Goal: Task Accomplishment & Management: Complete application form

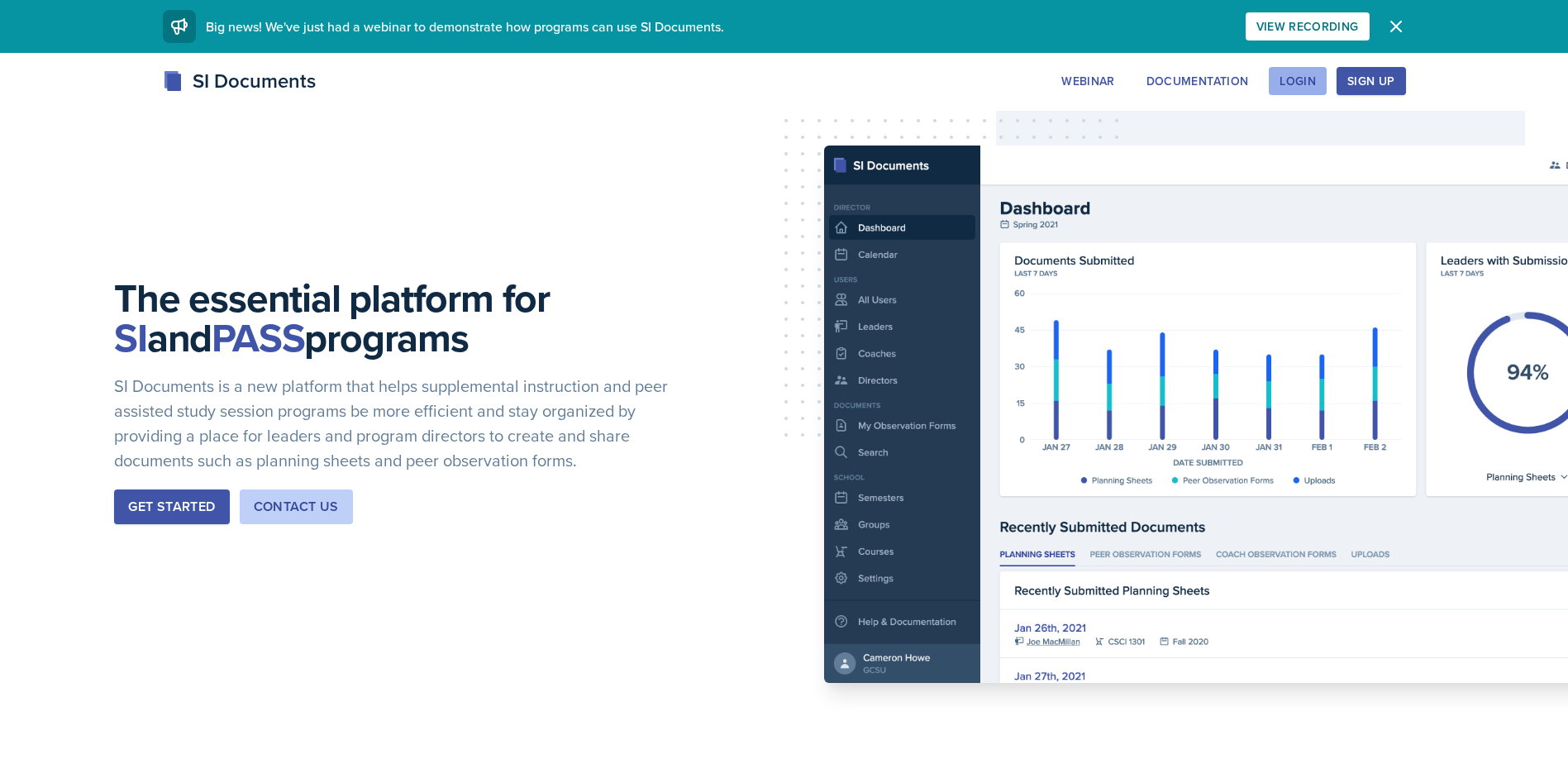
click at [1312, 75] on div "Login" at bounding box center [1298, 81] width 37 height 13
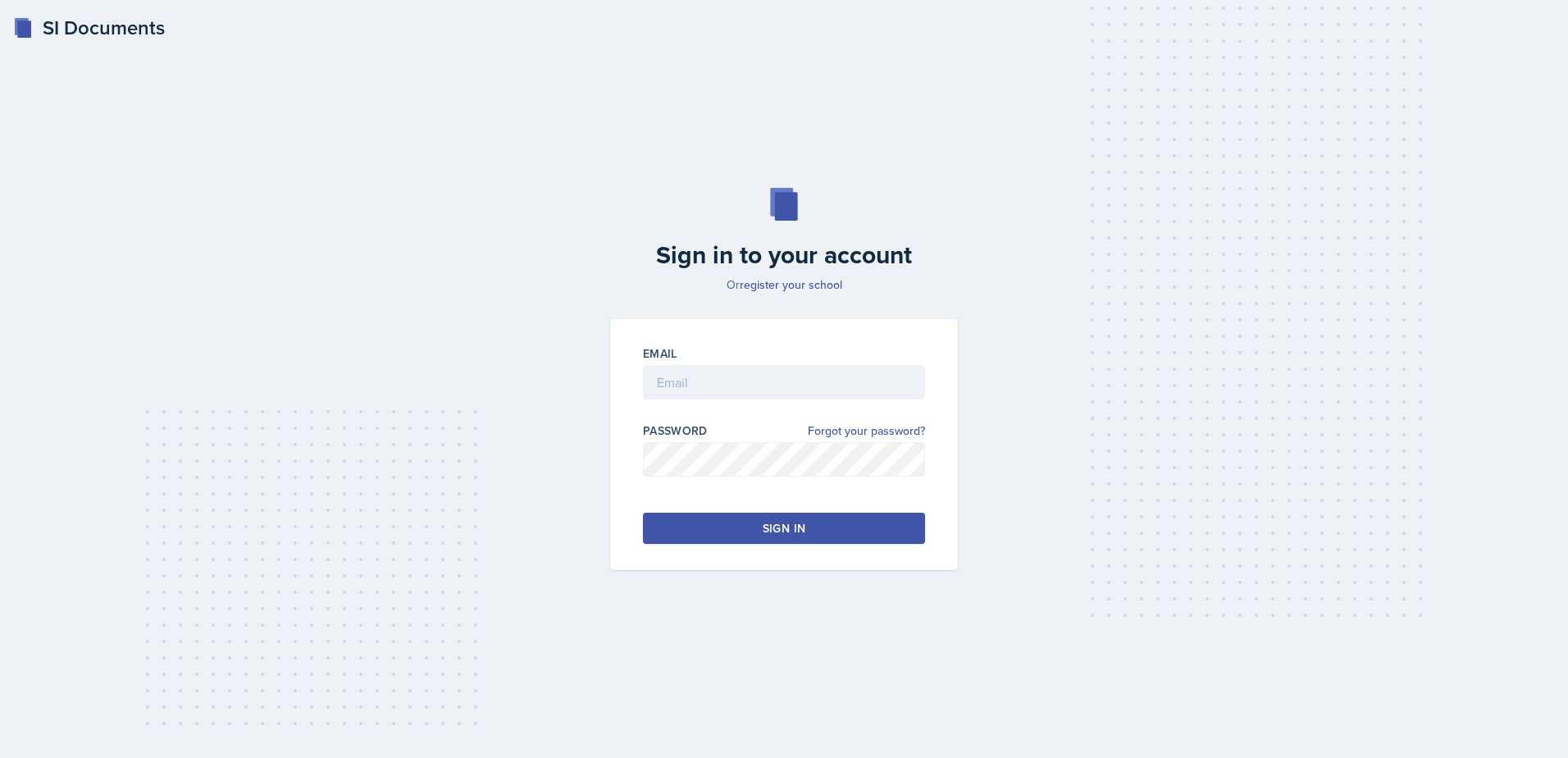
click at [709, 359] on div "Email" at bounding box center [784, 380] width 283 height 70
drag, startPoint x: 709, startPoint y: 359, endPoint x: 696, endPoint y: 380, distance: 24.7
click at [696, 379] on input "email" at bounding box center [784, 382] width 283 height 35
type input "mburfor2@students.kennesaw.edu"
click at [675, 549] on div "Email mburfor2@students.kennesaw.edu Password Forgot your password? Sign in" at bounding box center [784, 444] width 347 height 251
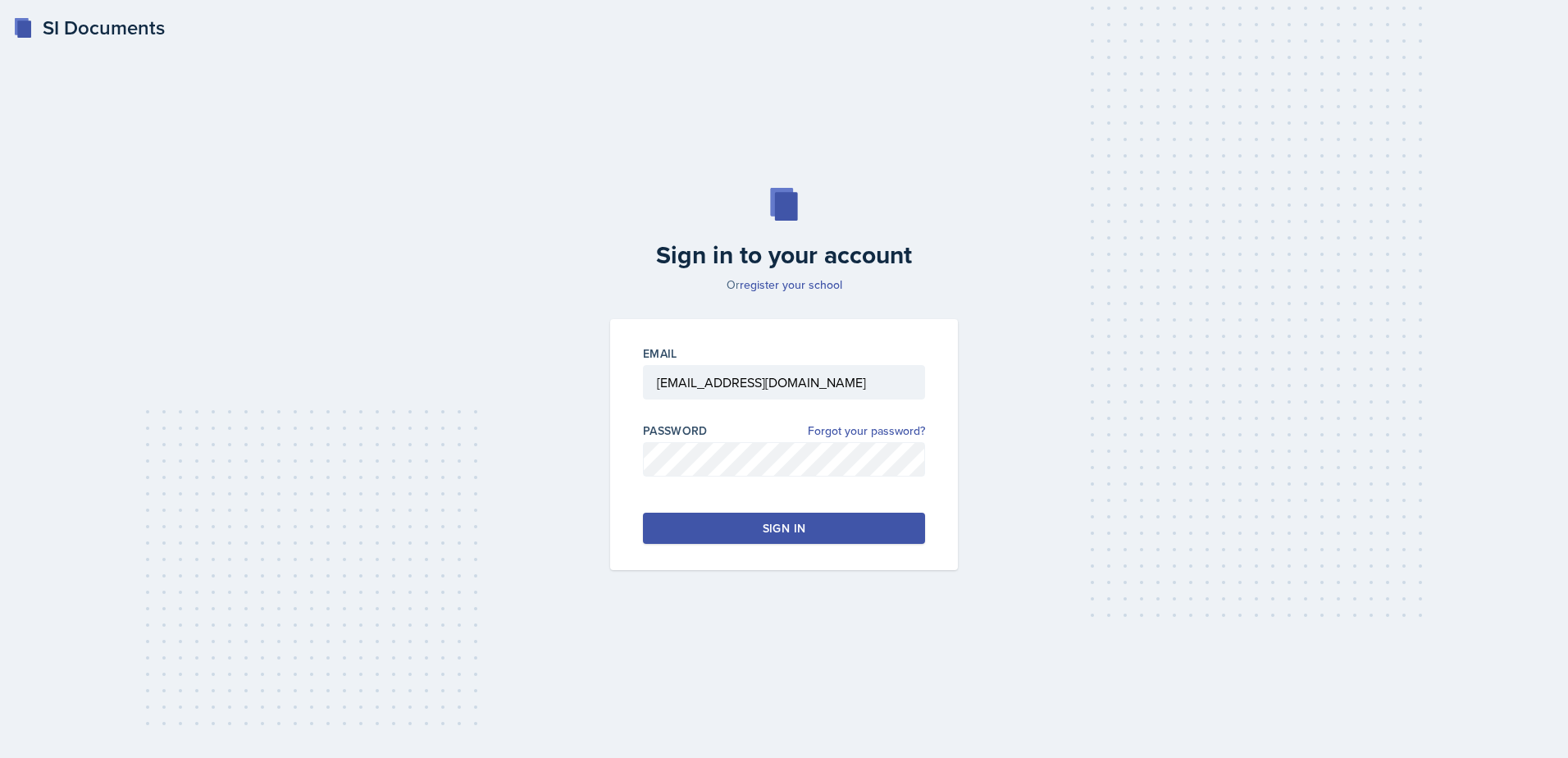
click at [679, 533] on button "Sign in" at bounding box center [784, 528] width 283 height 31
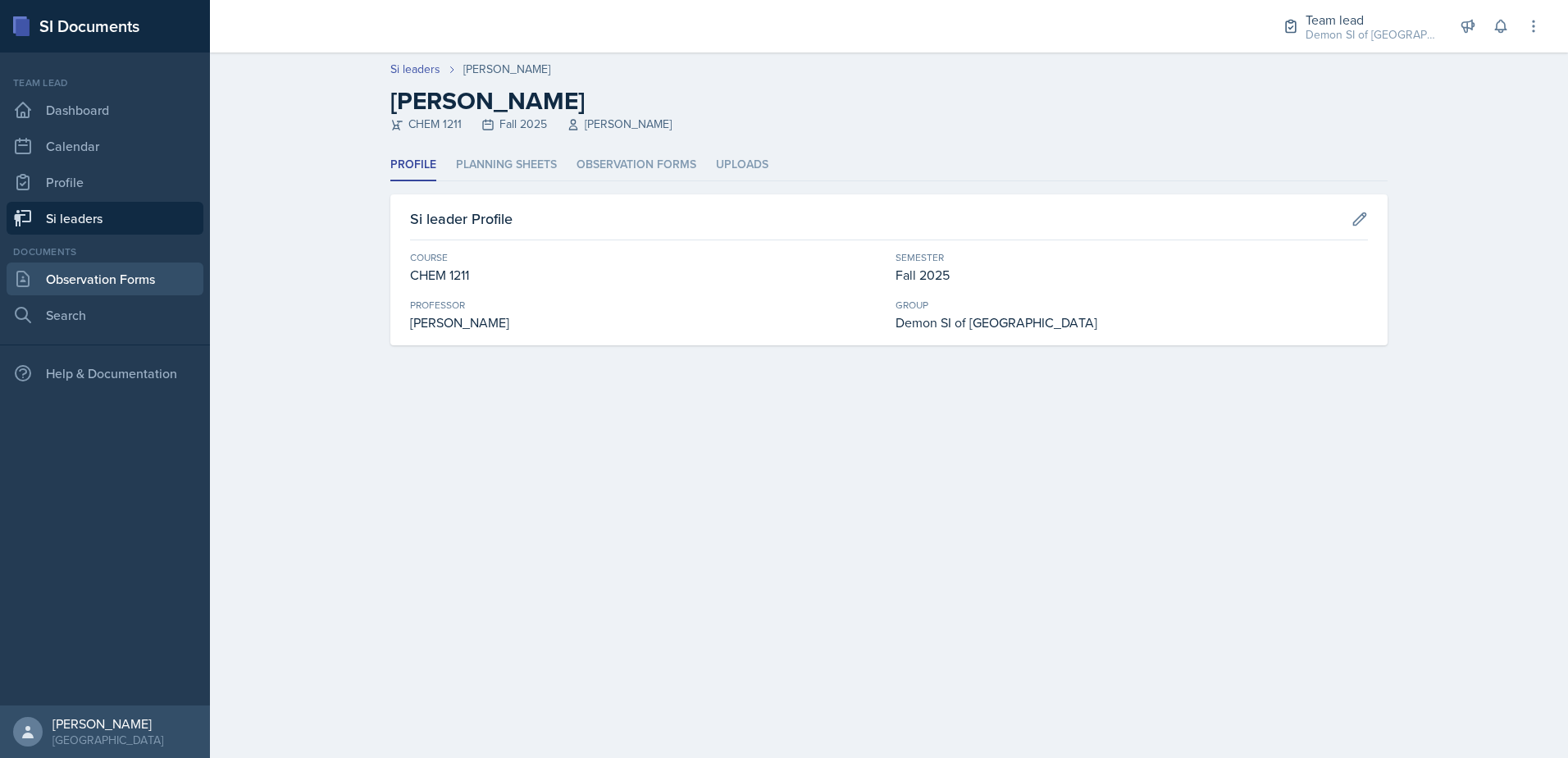
click at [69, 267] on link "Observation Forms" at bounding box center [105, 278] width 197 height 33
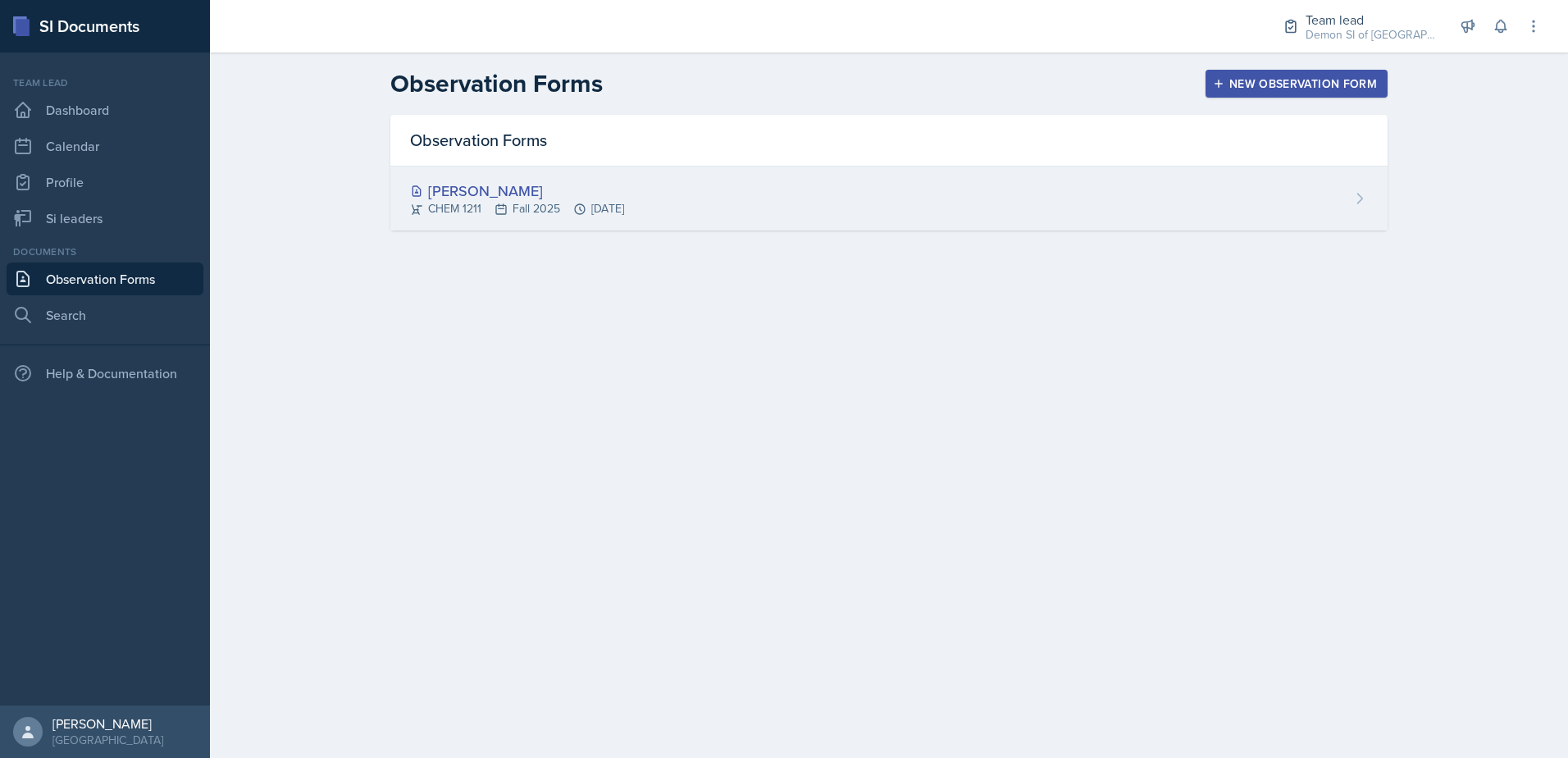
click at [509, 200] on div "[PERSON_NAME]" at bounding box center [517, 190] width 214 height 22
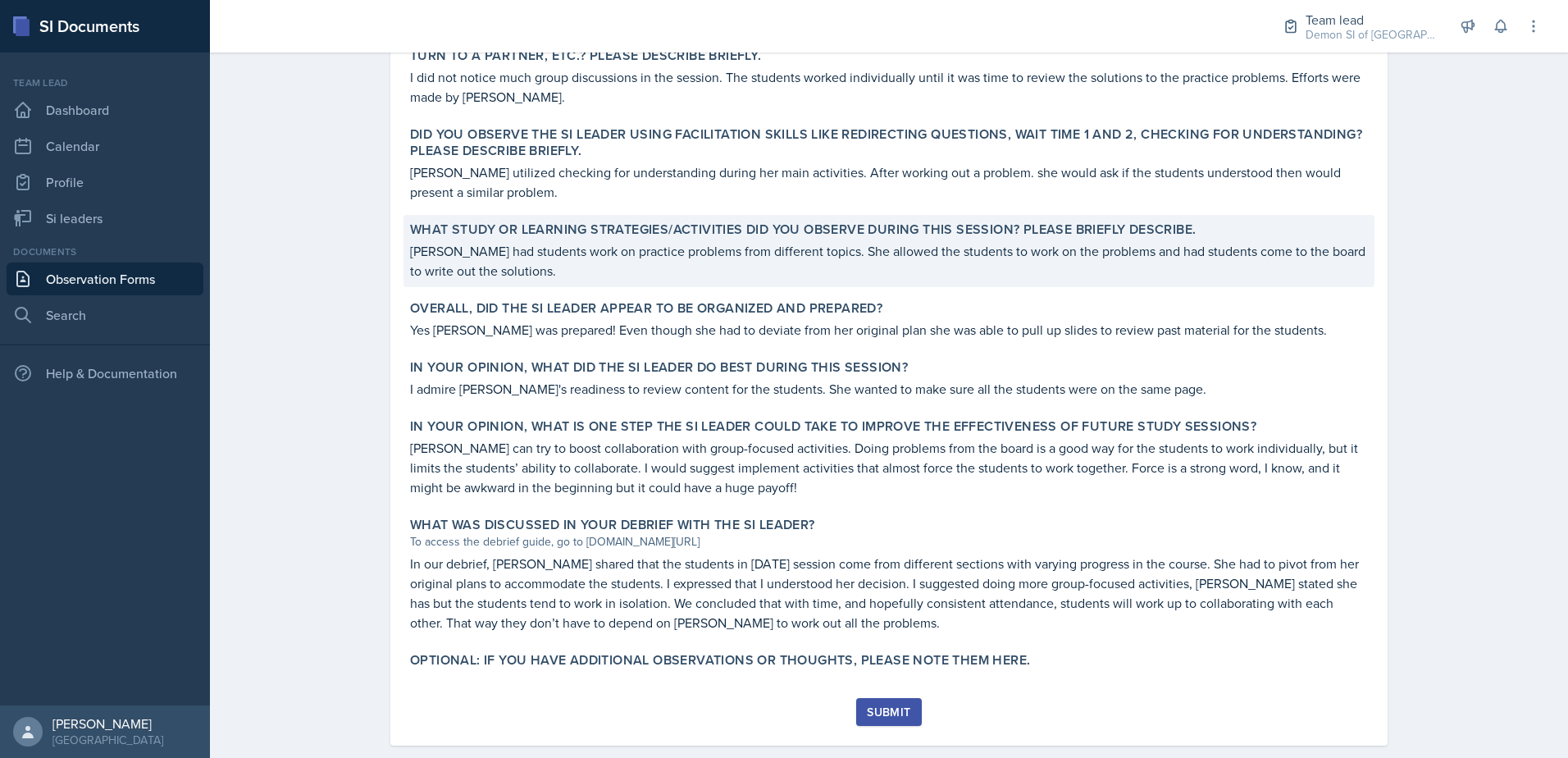
scroll to position [584, 0]
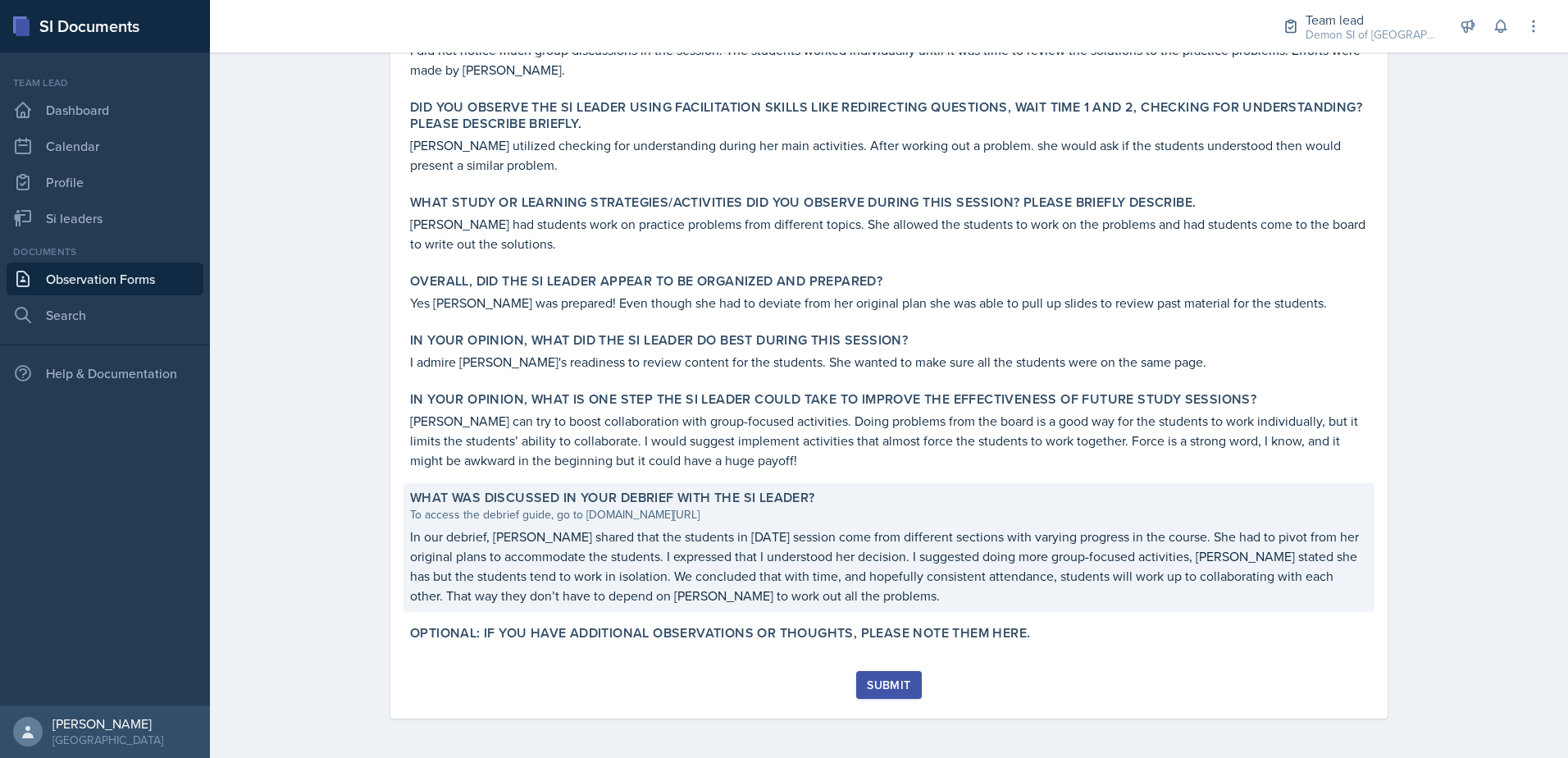
click at [563, 562] on p "In our debrief, [PERSON_NAME] shared that the students in [DATE] session come f…" at bounding box center [889, 566] width 958 height 79
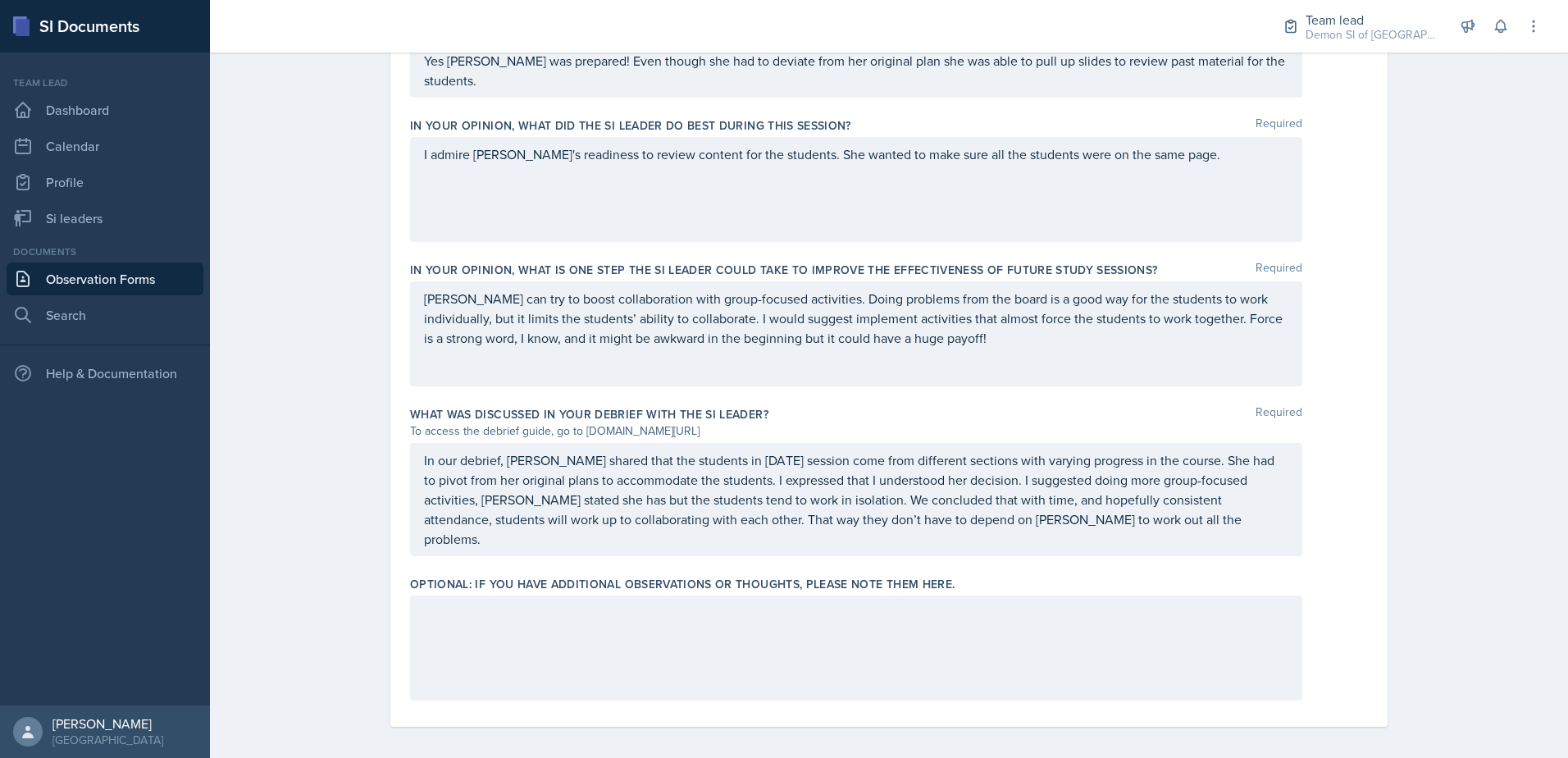
scroll to position [1008, 0]
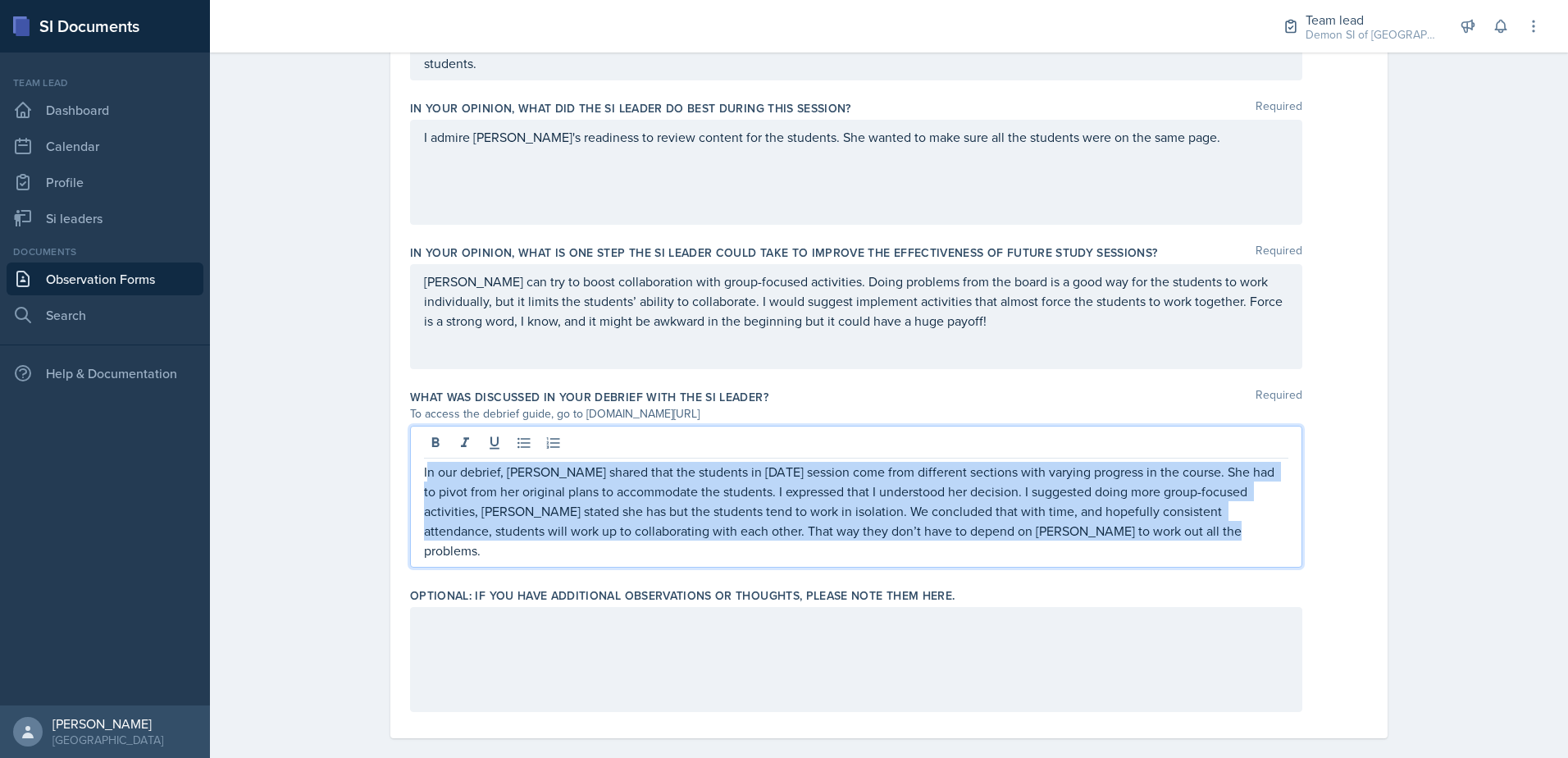
drag, startPoint x: 420, startPoint y: 459, endPoint x: 1125, endPoint y: 529, distance: 708.5
click at [1125, 529] on p "In our debrief, [PERSON_NAME] shared that the students in [DATE] session come f…" at bounding box center [856, 511] width 864 height 99
copy p "n our debrief, [PERSON_NAME] shared that the students in [DATE] session come fr…"
click at [511, 487] on p "In our debrief, [PERSON_NAME] shared that the students in [DATE] session come f…" at bounding box center [856, 511] width 864 height 99
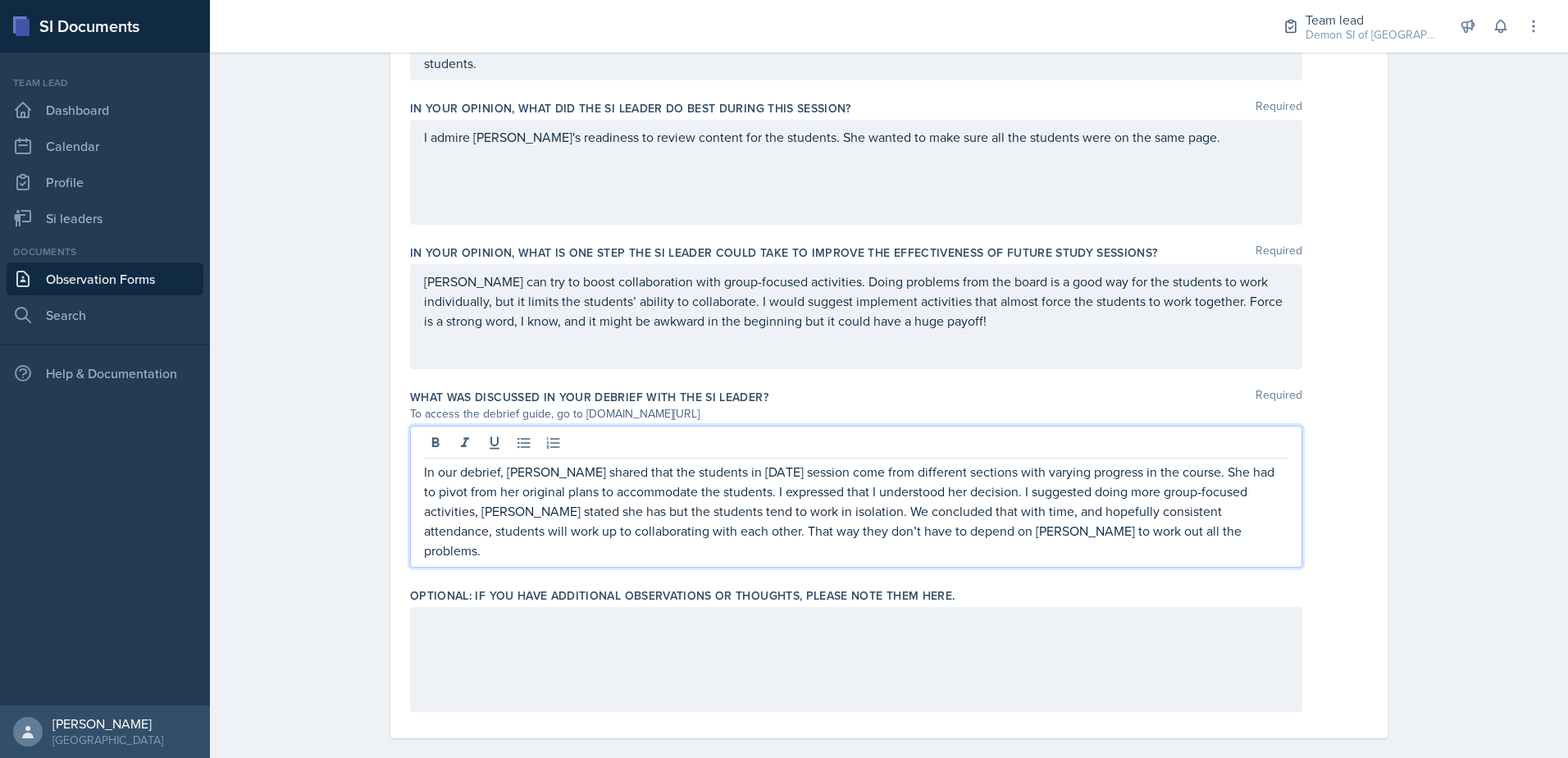
scroll to position [925, 0]
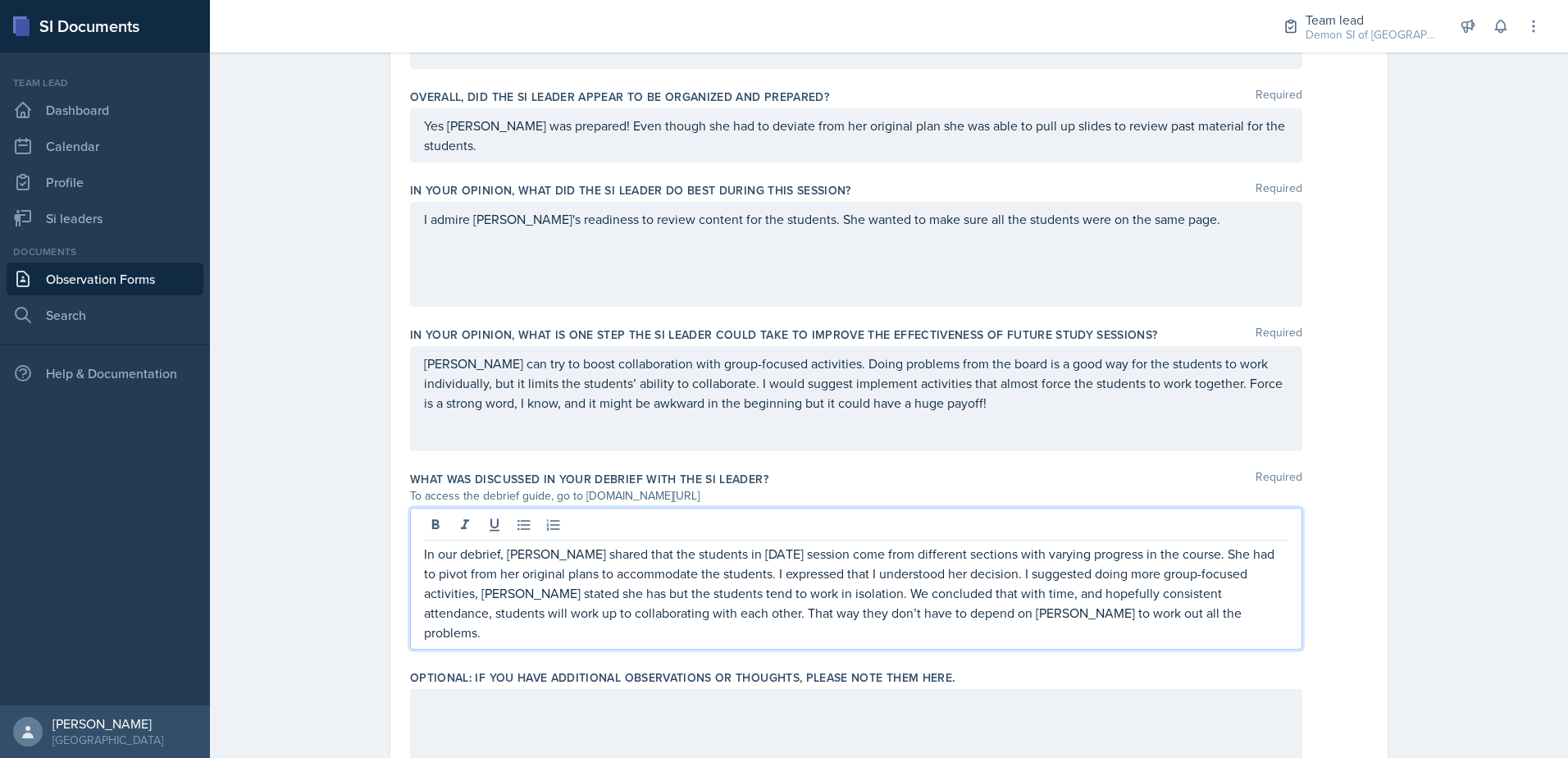
click at [436, 594] on p "In our debrief, [PERSON_NAME] shared that the students in [DATE] session come f…" at bounding box center [856, 593] width 864 height 99
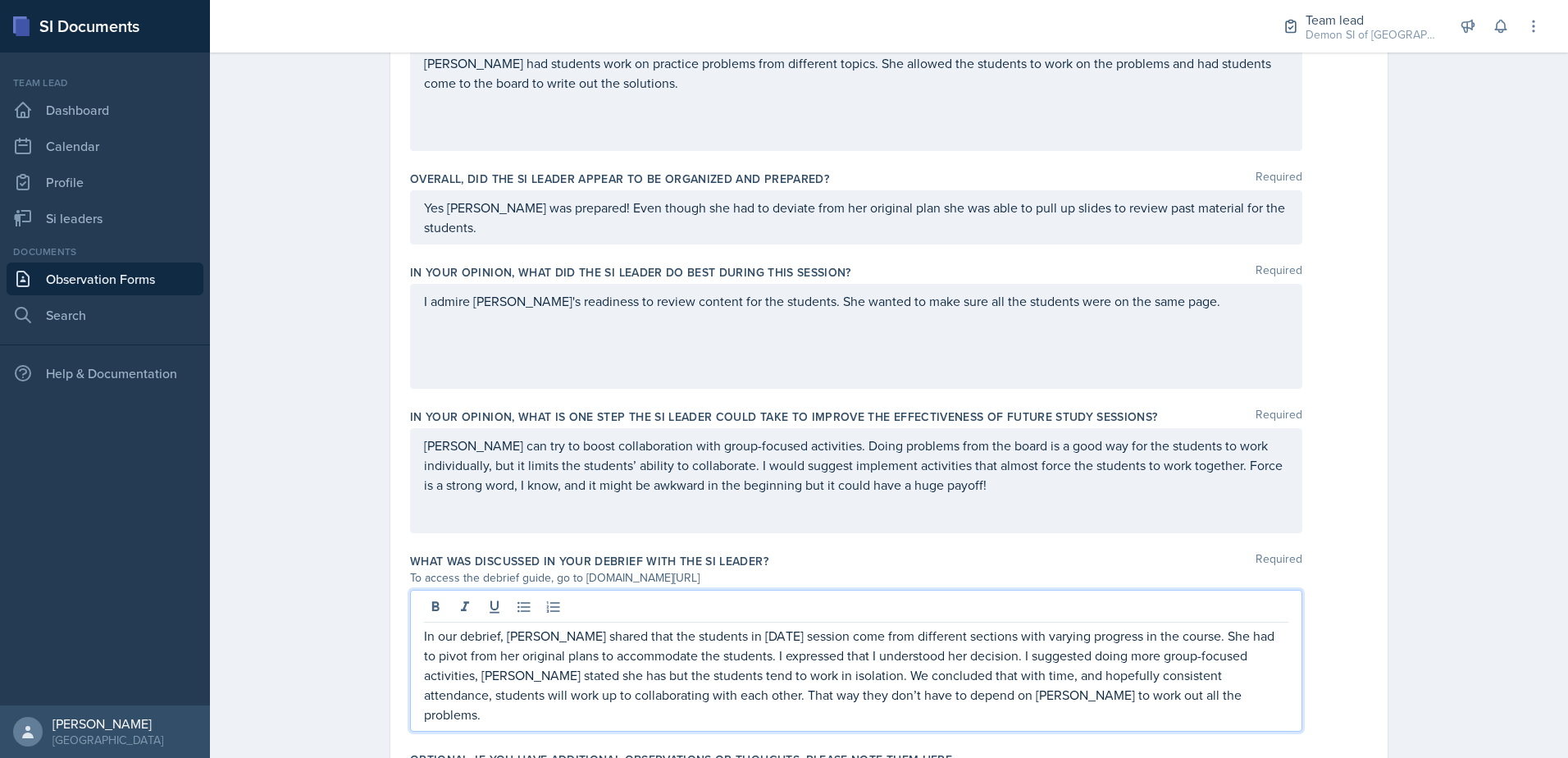
scroll to position [1008, 0]
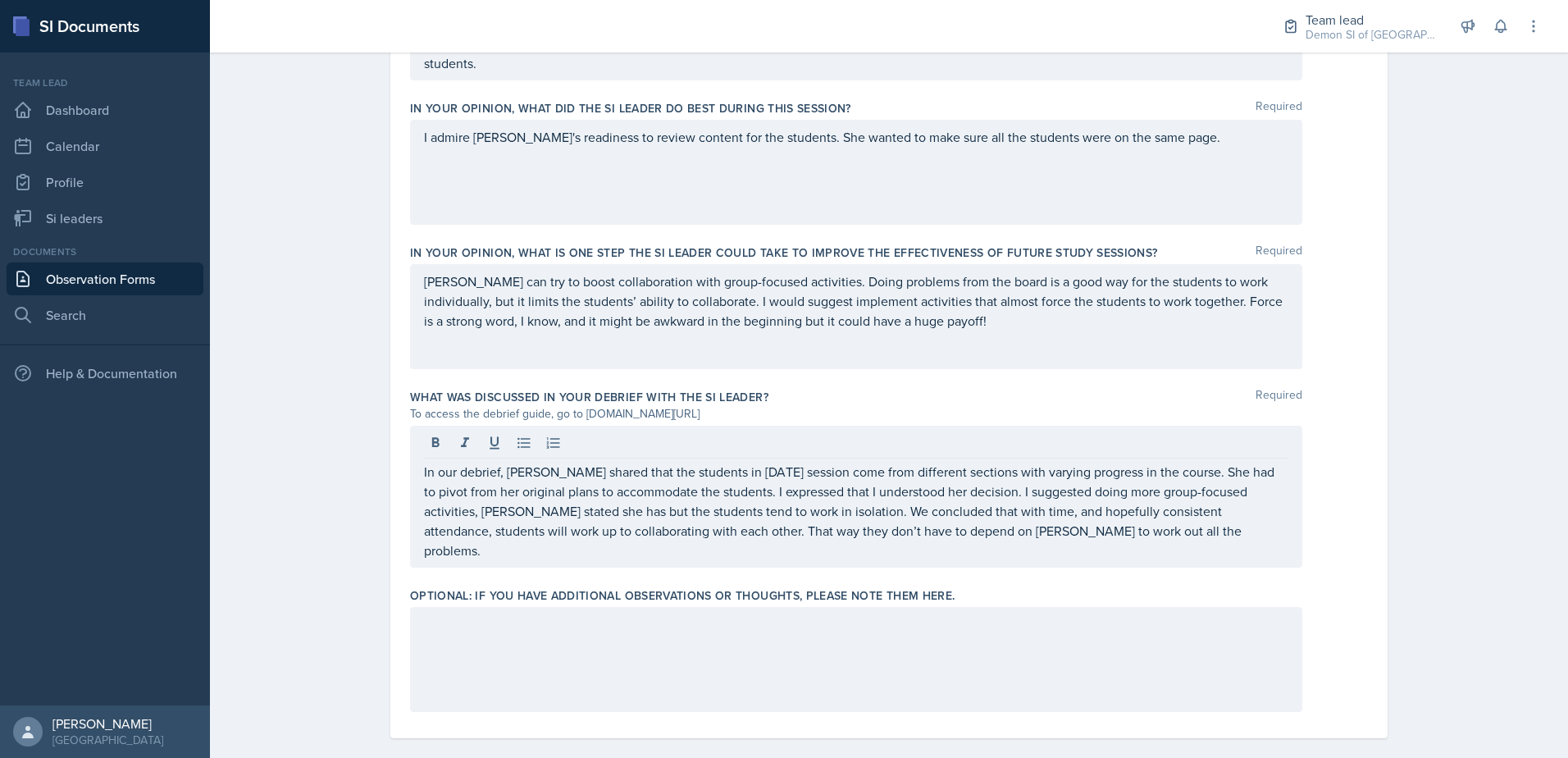
drag, startPoint x: 414, startPoint y: 466, endPoint x: 1063, endPoint y: 574, distance: 657.9
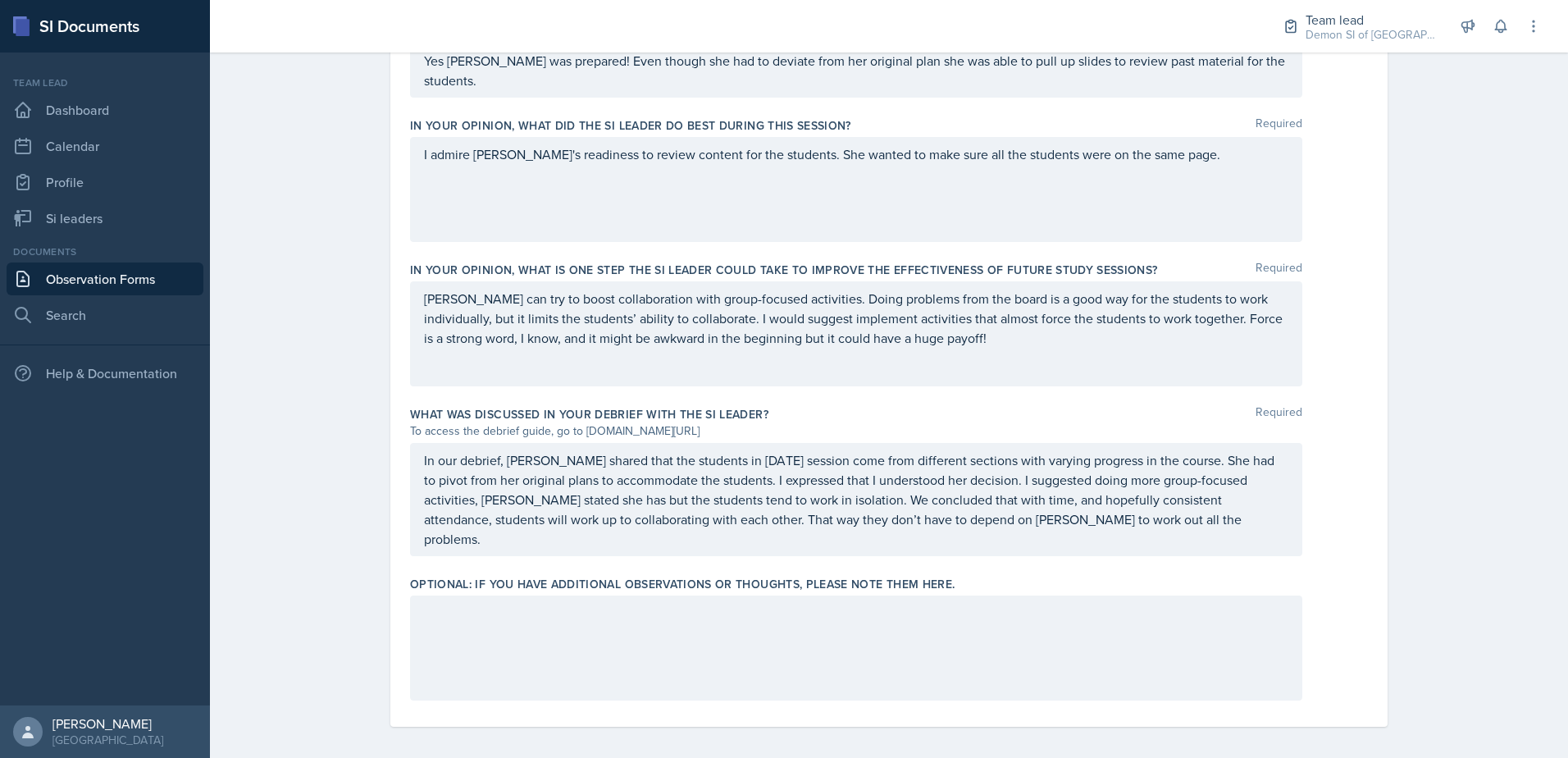
drag, startPoint x: 1063, startPoint y: 574, endPoint x: 987, endPoint y: 485, distance: 117.0
click at [987, 485] on p "In our debrief, [PERSON_NAME] shared that the students in [DATE] session come f…" at bounding box center [856, 499] width 864 height 99
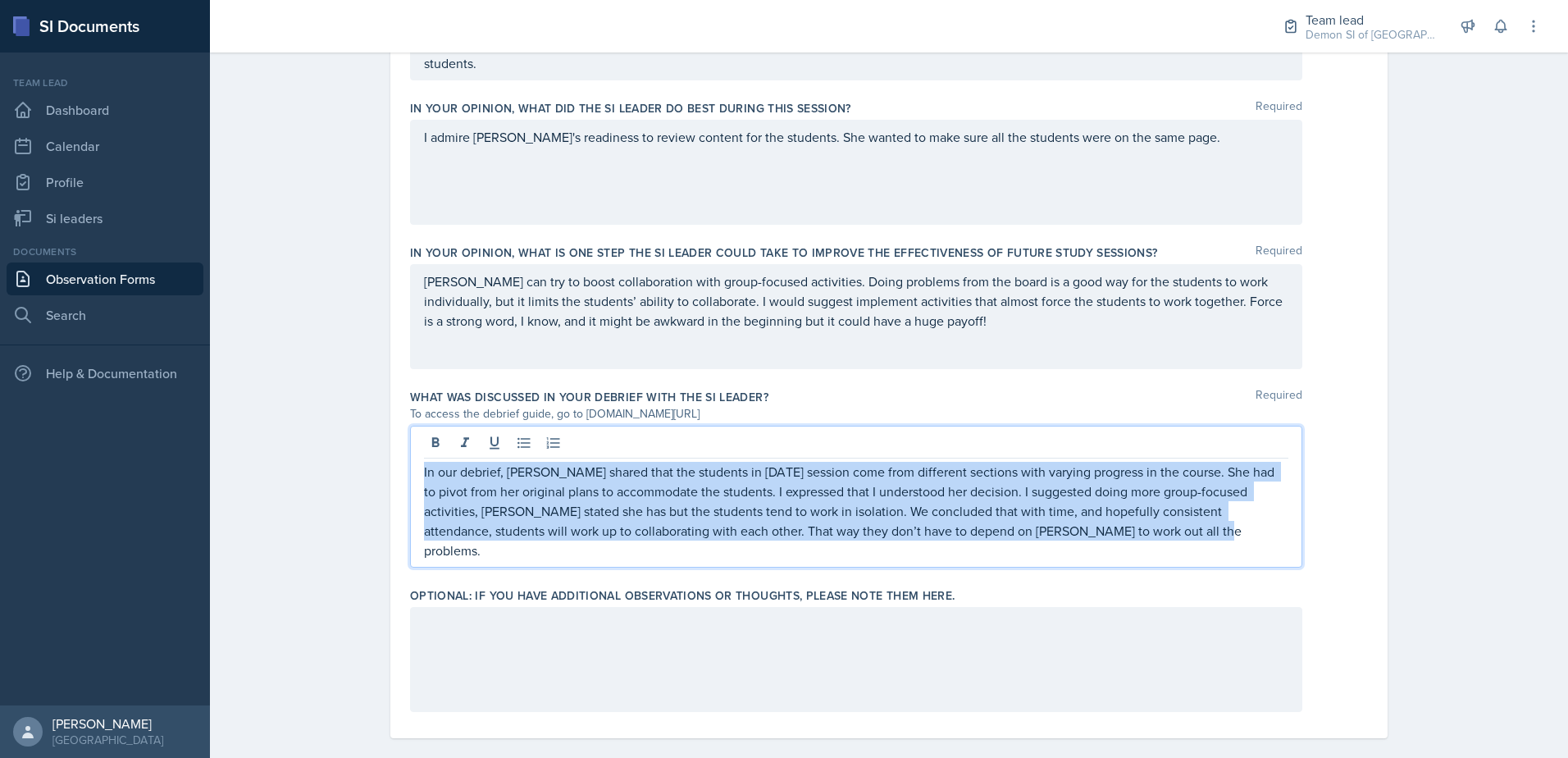
drag, startPoint x: 1071, startPoint y: 530, endPoint x: 311, endPoint y: 420, distance: 767.9
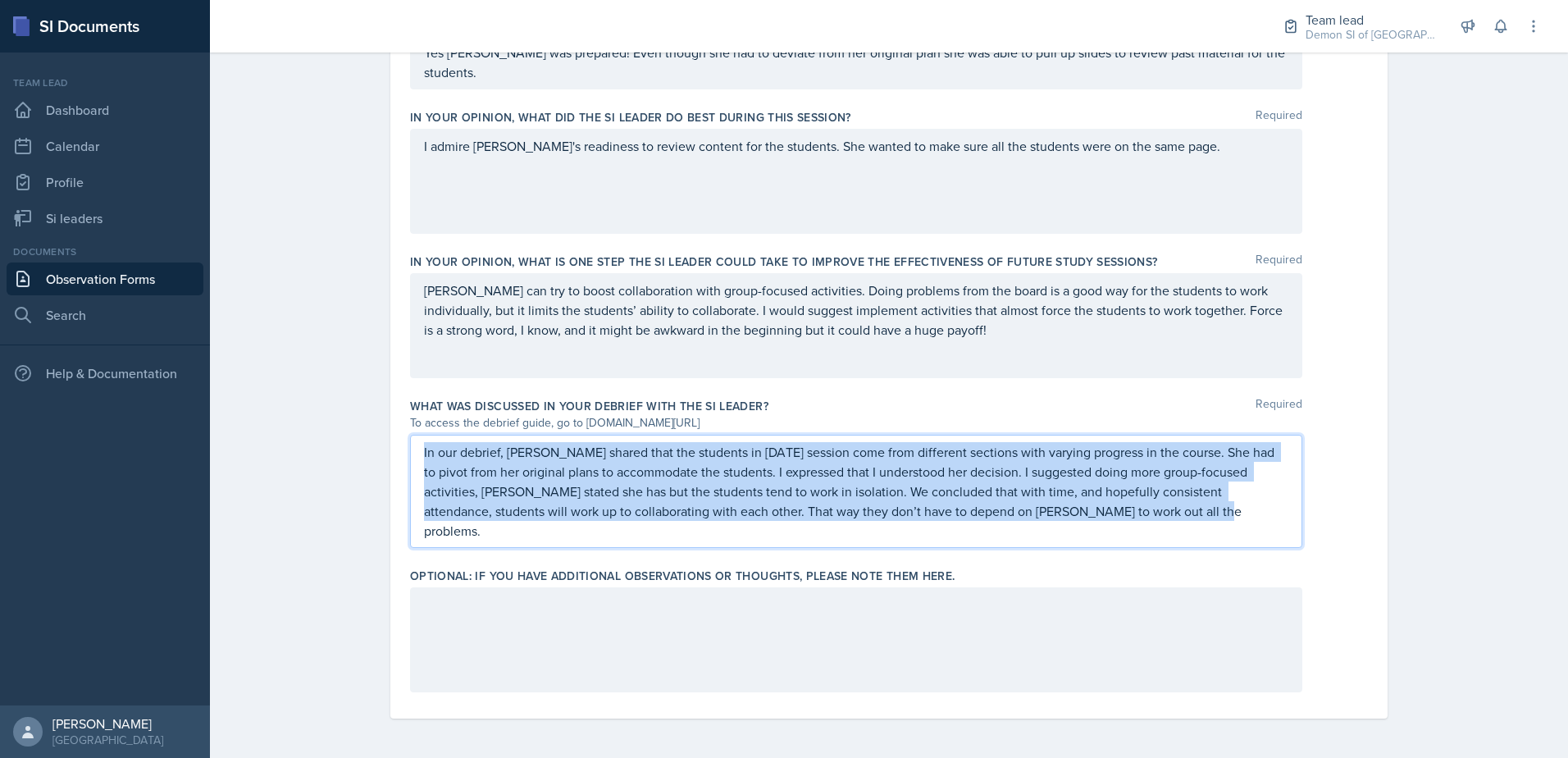
scroll to position [990, 0]
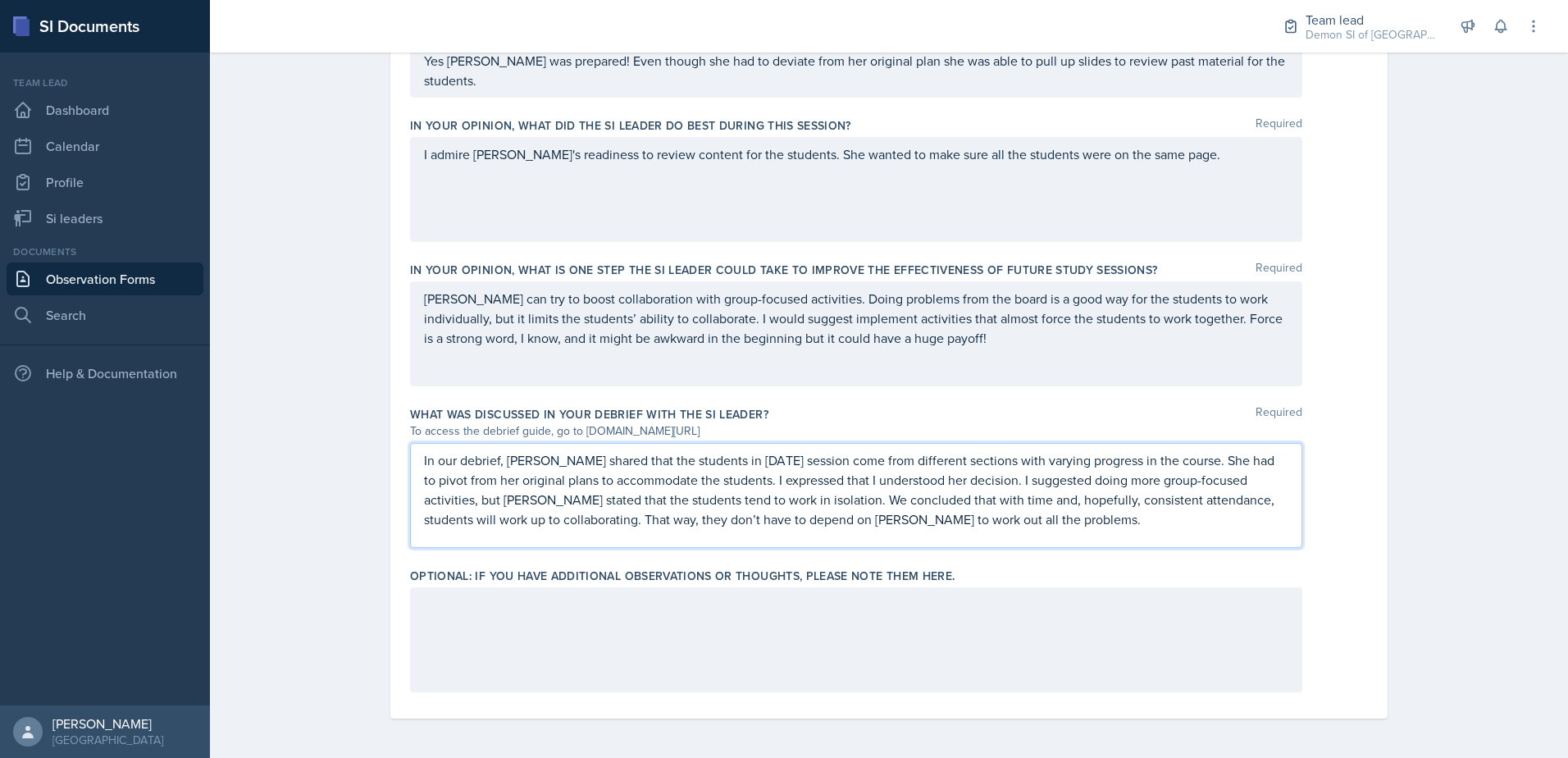
click at [436, 494] on p "In our debrief, [PERSON_NAME] shared that the students in [DATE] session come f…" at bounding box center [856, 490] width 864 height 79
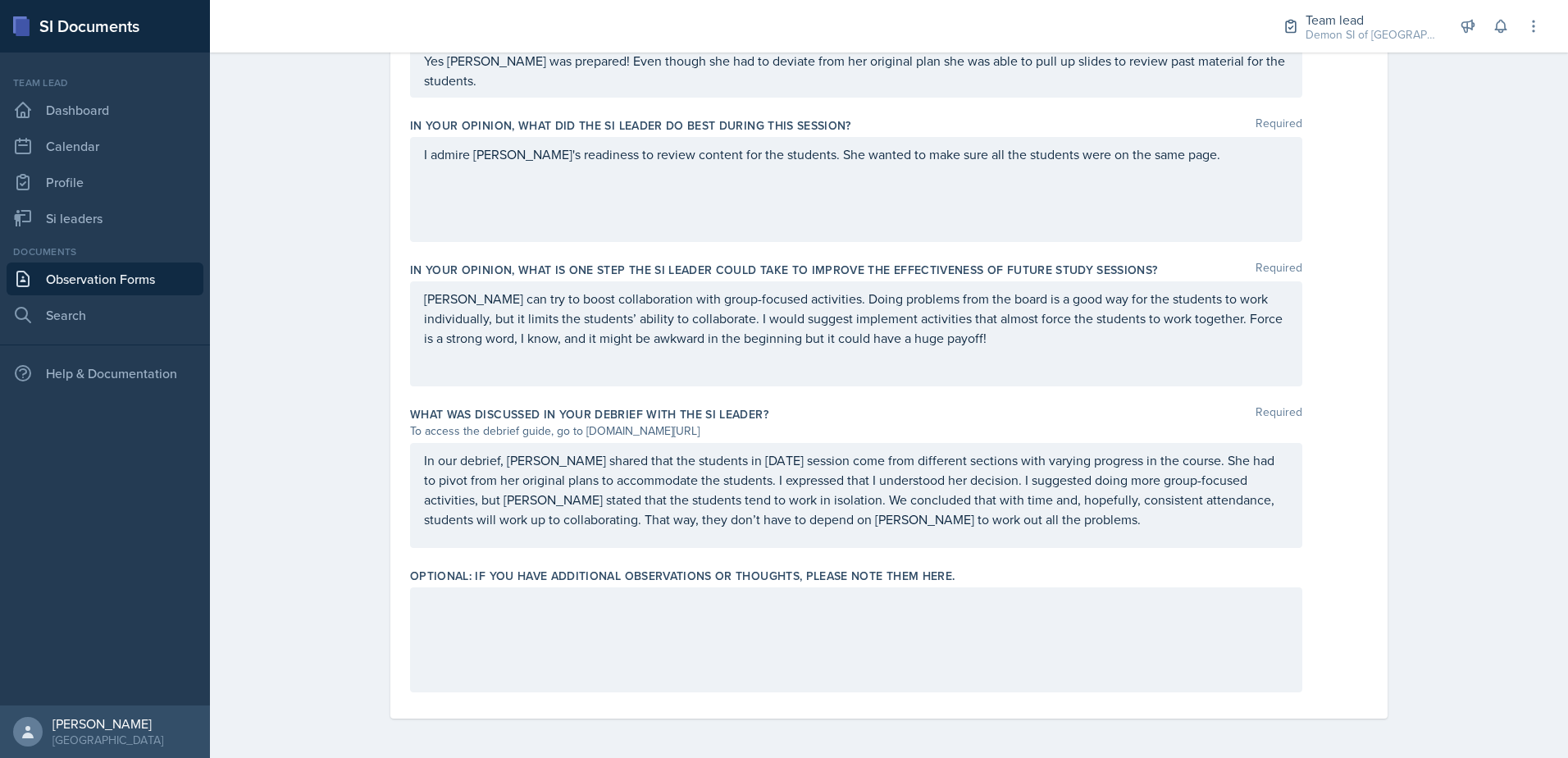
click at [736, 665] on div at bounding box center [856, 640] width 892 height 105
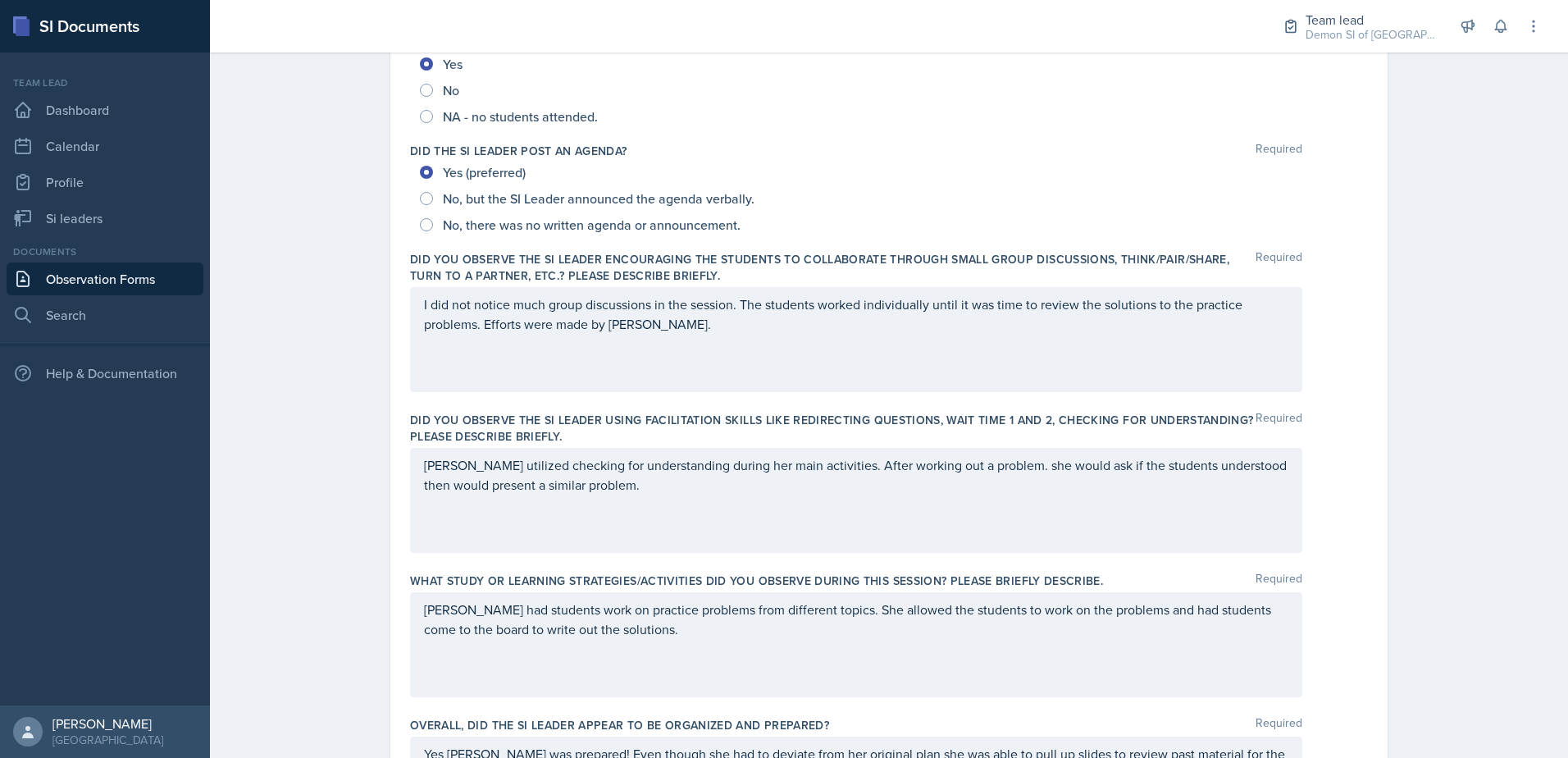
scroll to position [0, 0]
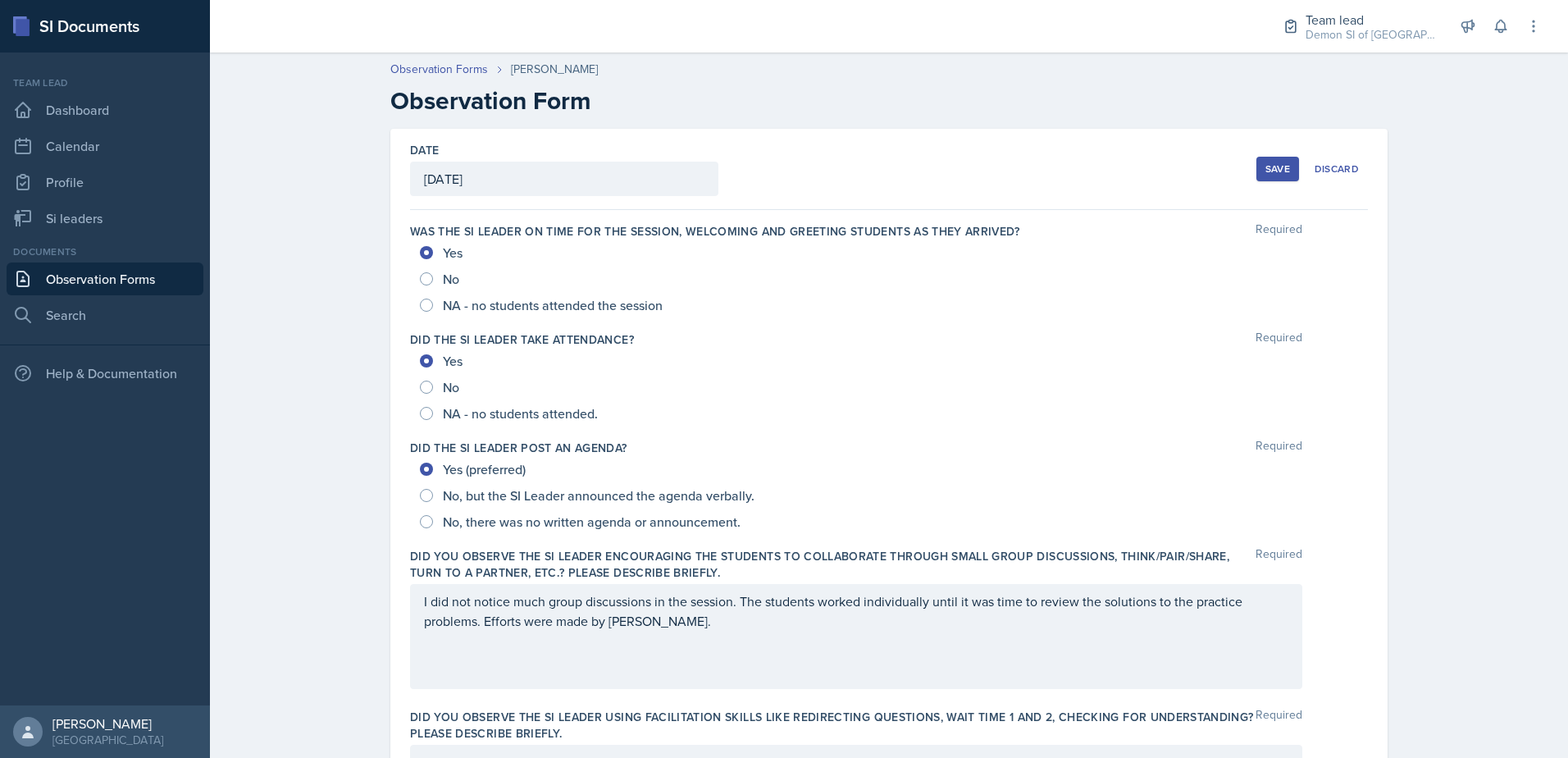
drag, startPoint x: 1271, startPoint y: 173, endPoint x: 1260, endPoint y: 184, distance: 15.6
click at [1271, 172] on div "Save" at bounding box center [1277, 169] width 25 height 13
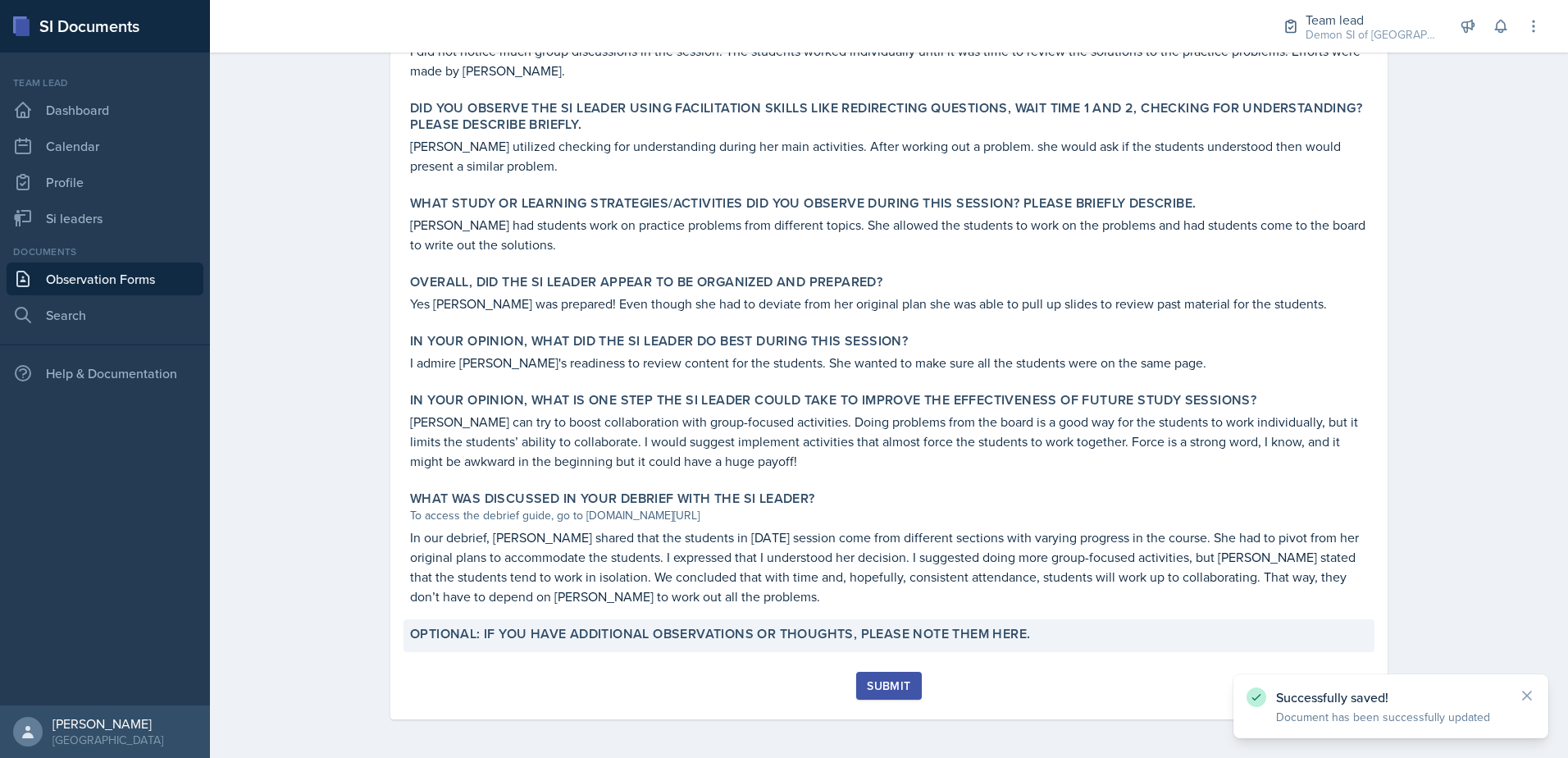
scroll to position [584, 0]
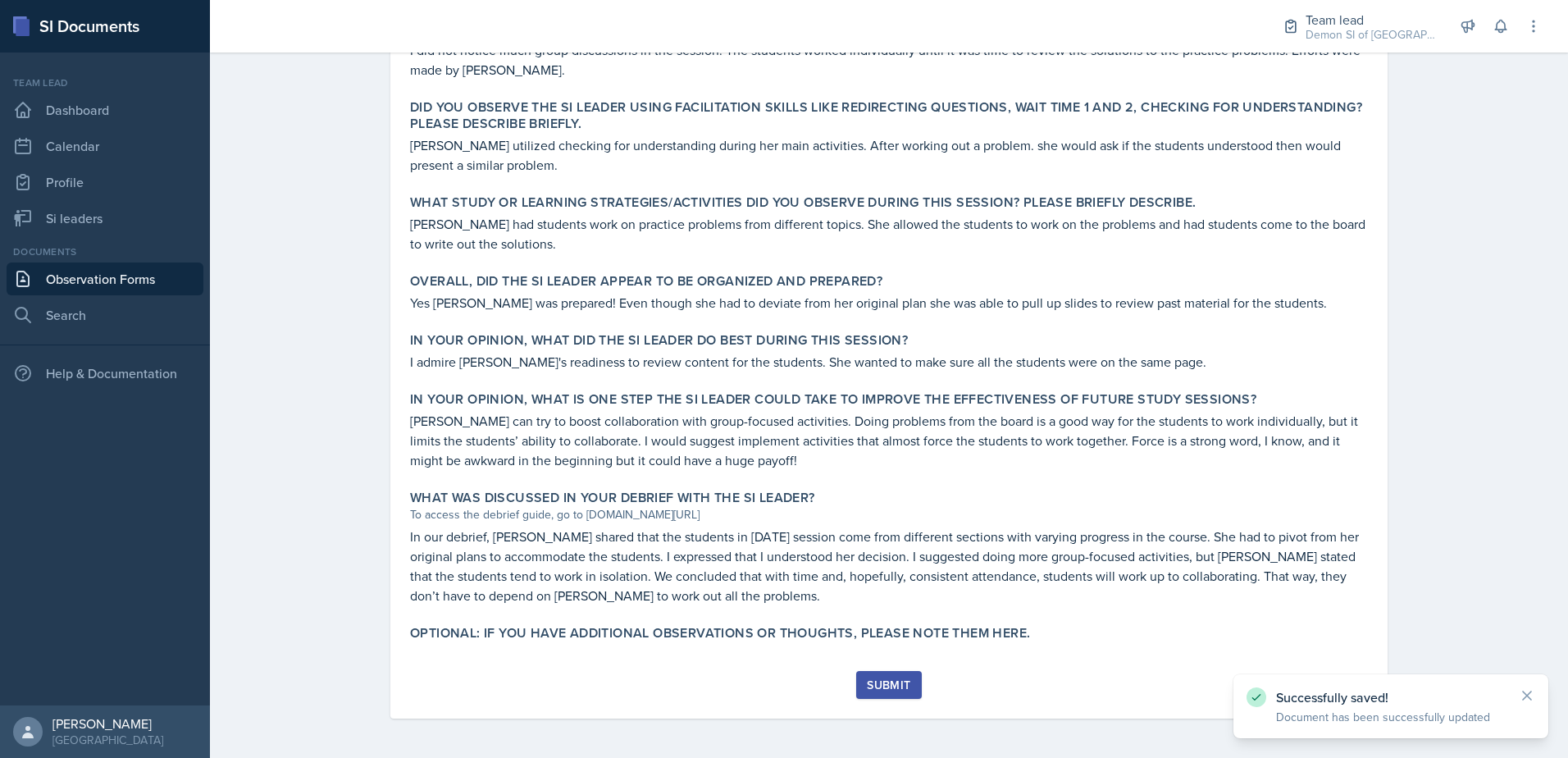
click at [867, 682] on div "Submit" at bounding box center [888, 684] width 44 height 13
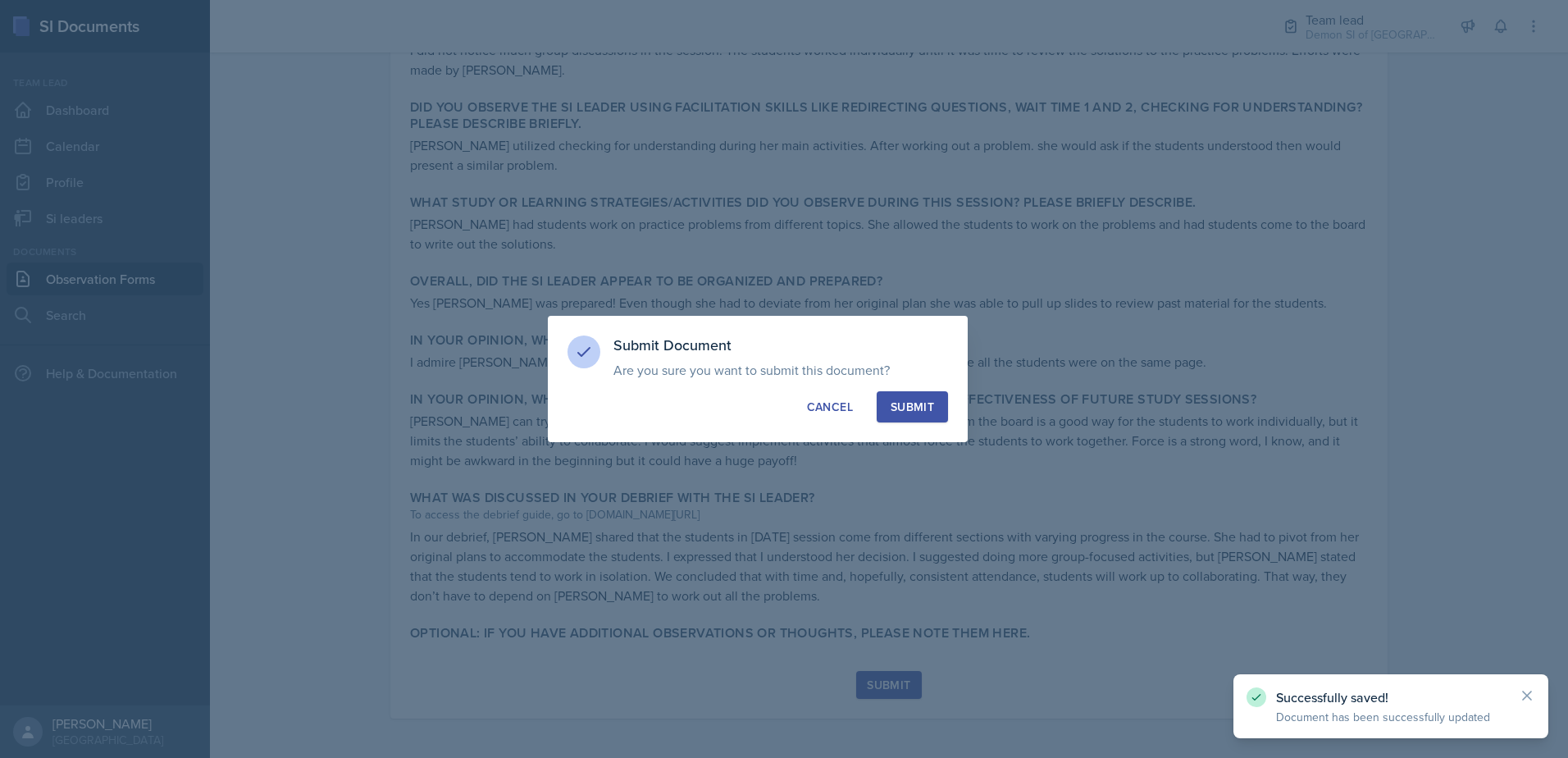
click at [923, 404] on div "Submit" at bounding box center [912, 407] width 44 height 16
radio input "true"
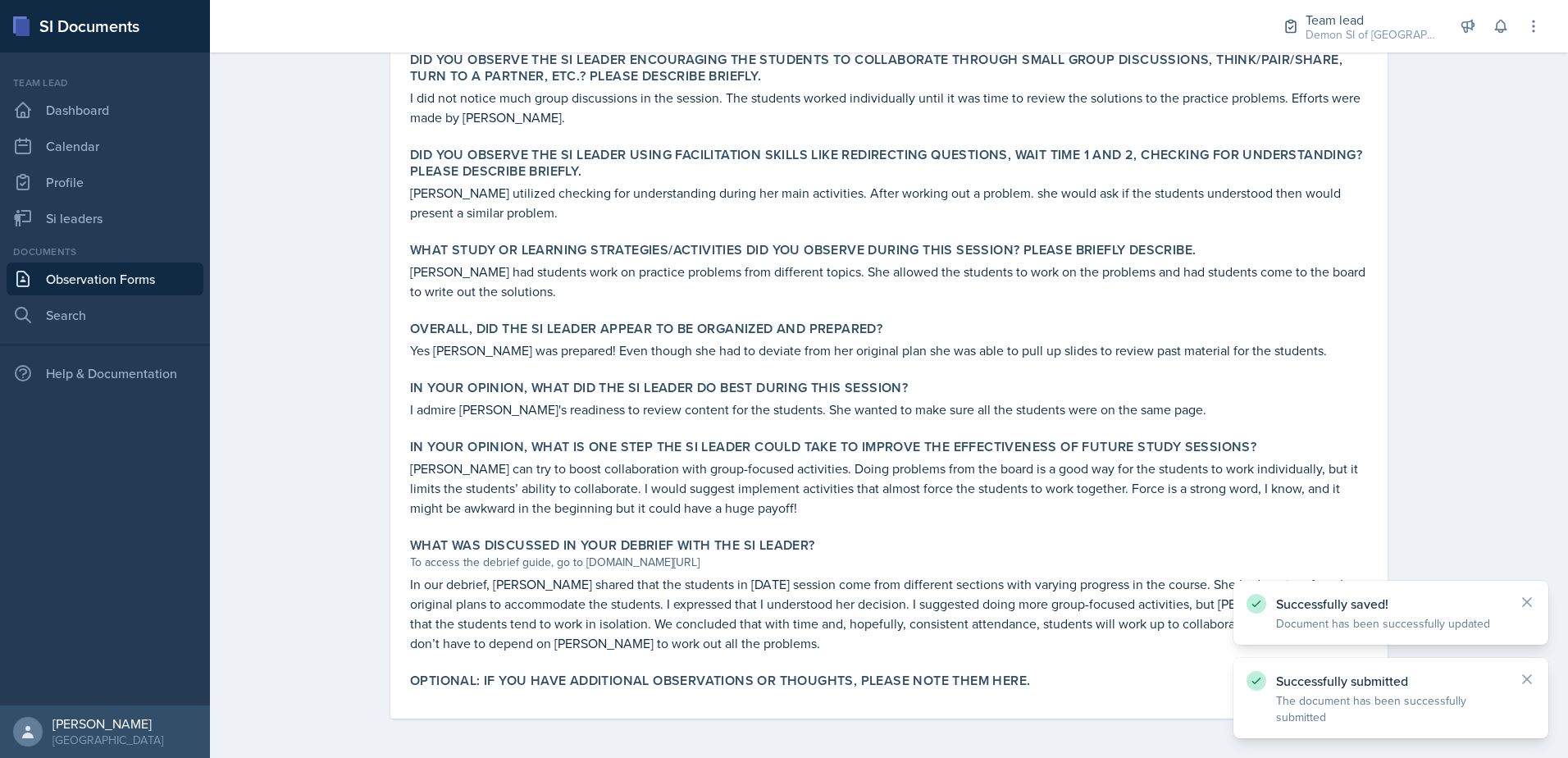
scroll to position [537, 0]
